Goal: Task Accomplishment & Management: Manage account settings

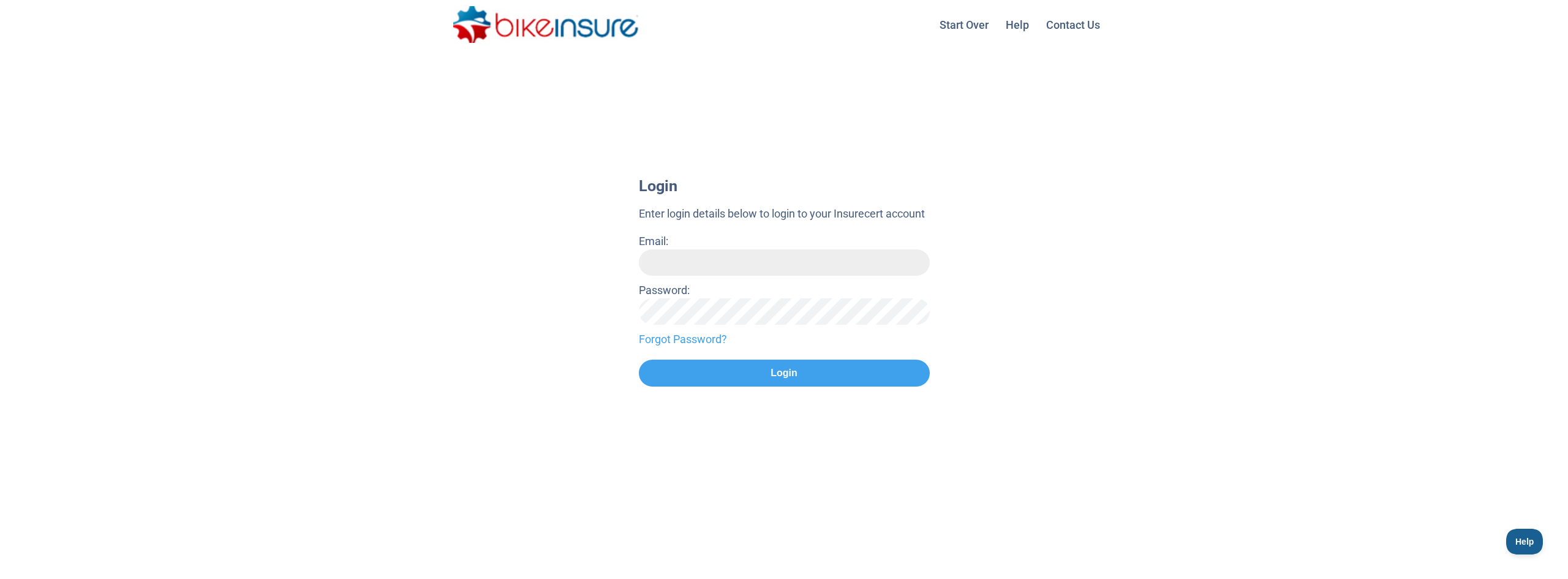
click at [668, 255] on input "Email:" at bounding box center [783, 262] width 291 height 26
click at [668, 247] on protonpass-control-3285 at bounding box center [668, 241] width 0 height 13
click at [892, 283] on div "Password:" at bounding box center [783, 303] width 291 height 43
click at [766, 264] on input "Email:" at bounding box center [783, 262] width 291 height 26
click at [703, 340] on link "Forgot Password?" at bounding box center [783, 339] width 291 height 17
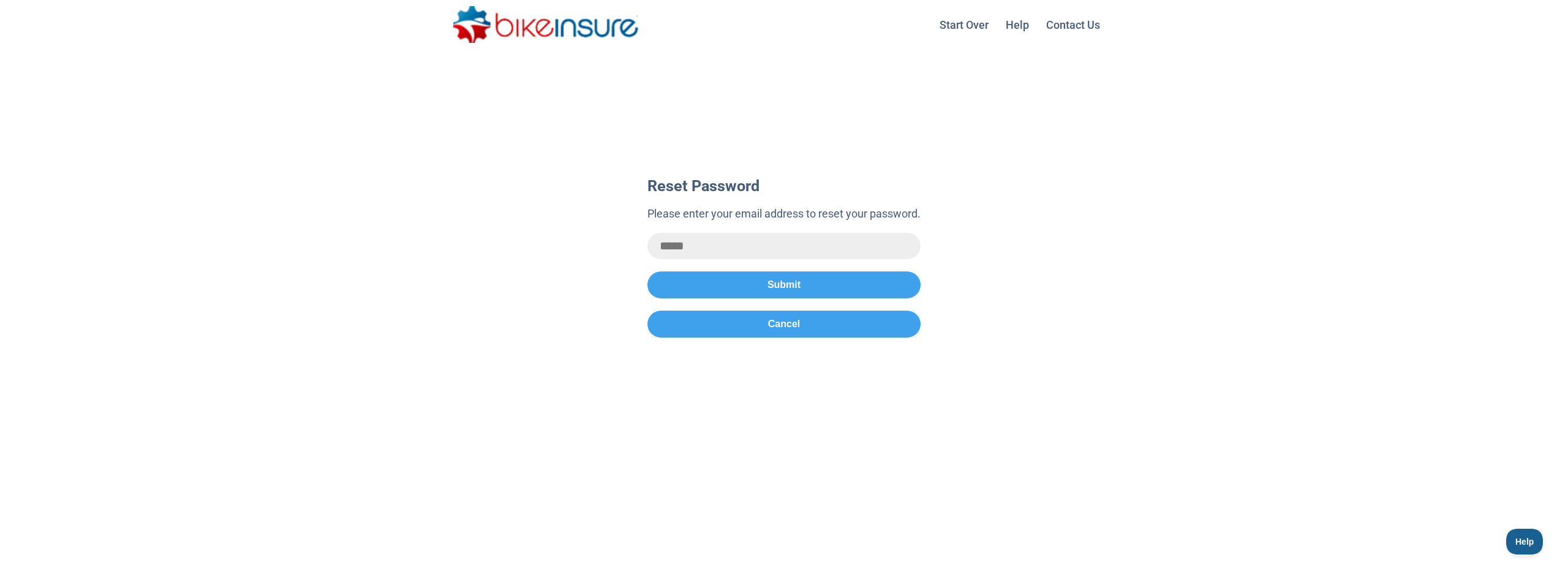
click at [680, 247] on input "email" at bounding box center [784, 246] width 273 height 26
type input "**********"
click at [724, 275] on button "Submit" at bounding box center [784, 284] width 273 height 27
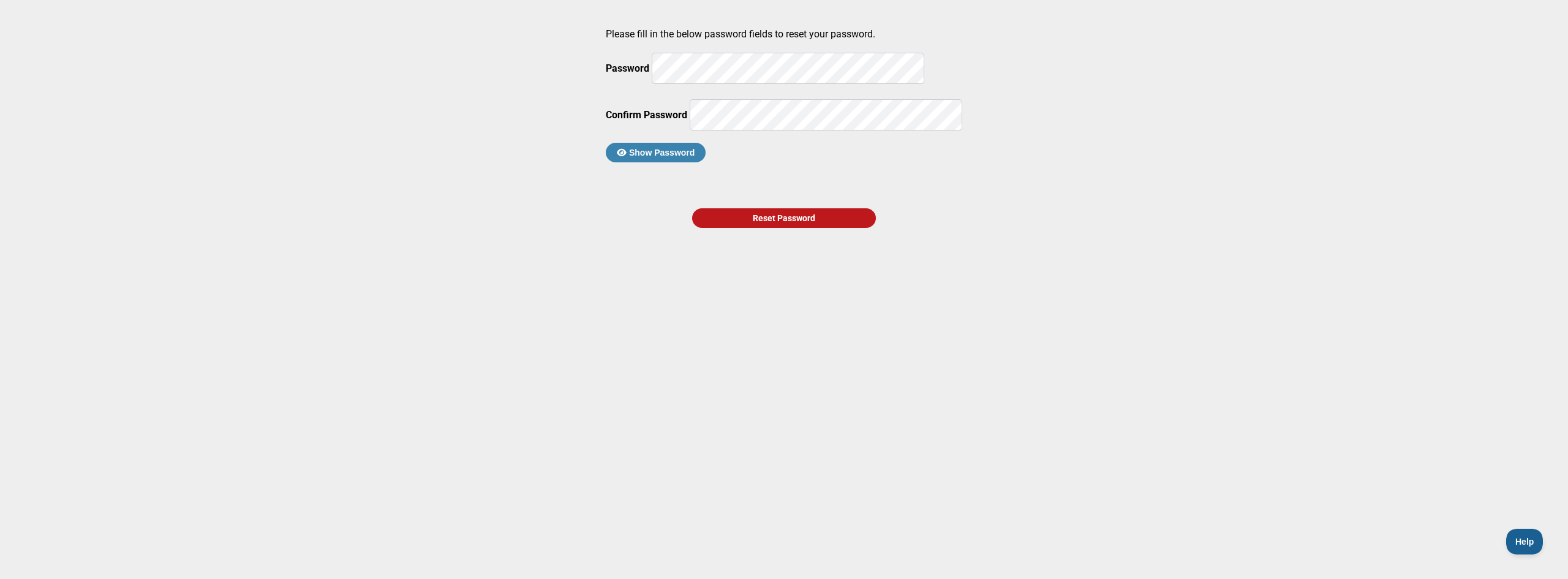
click at [705, 162] on button "Show Password" at bounding box center [656, 153] width 100 height 19
click at [743, 228] on div "Reset Password" at bounding box center [784, 218] width 184 height 19
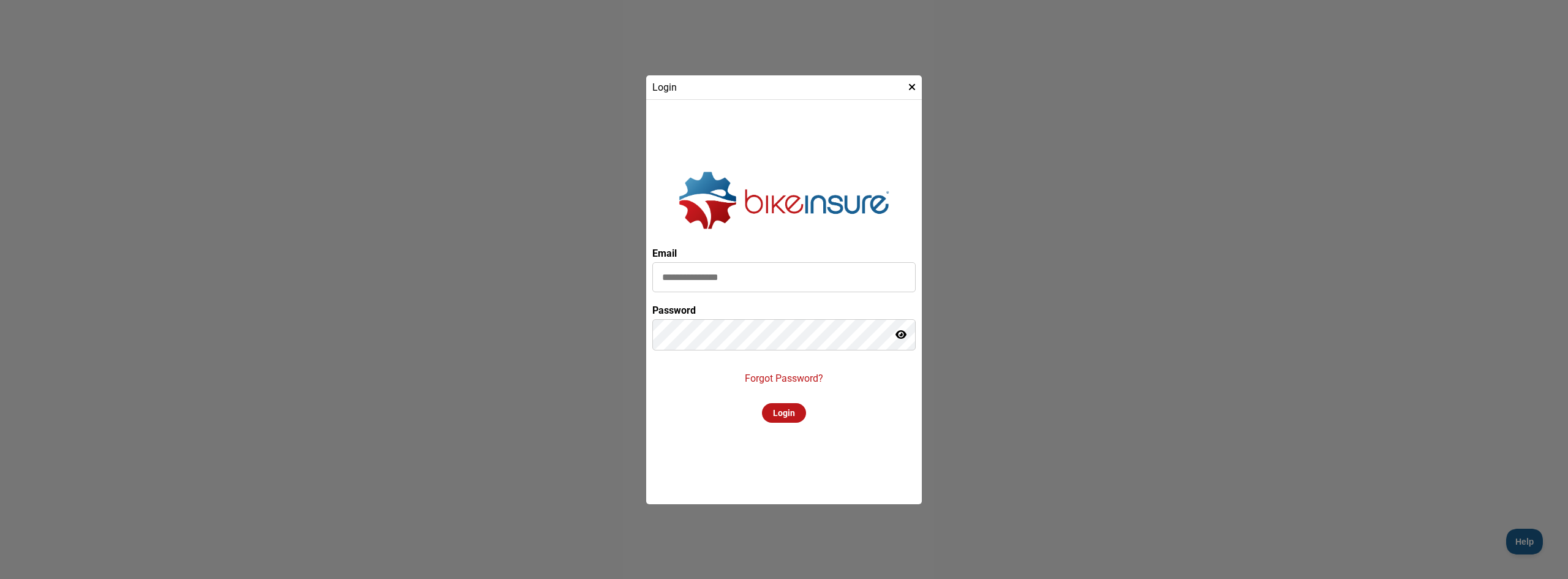
click at [714, 273] on input at bounding box center [784, 277] width 264 height 30
type input "**********"
click at [785, 415] on div "Login" at bounding box center [784, 413] width 44 height 19
